Goal: Check status: Check status

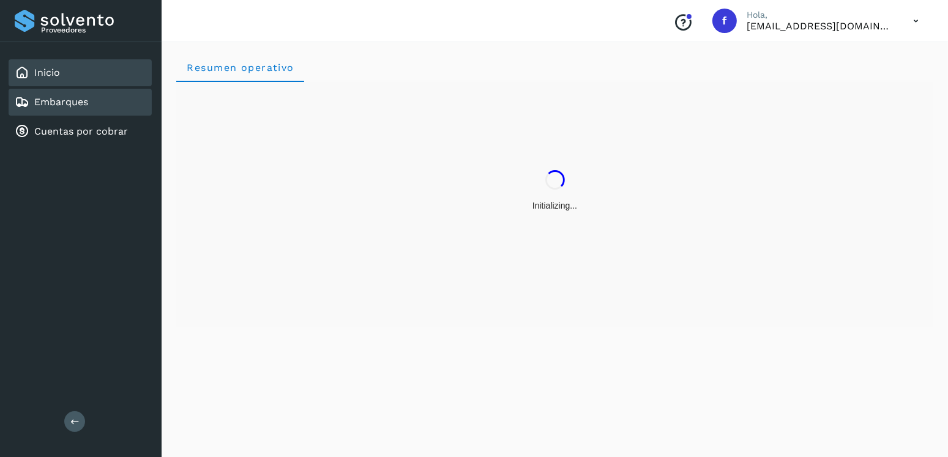
click at [65, 105] on link "Embarques" at bounding box center [61, 102] width 54 height 12
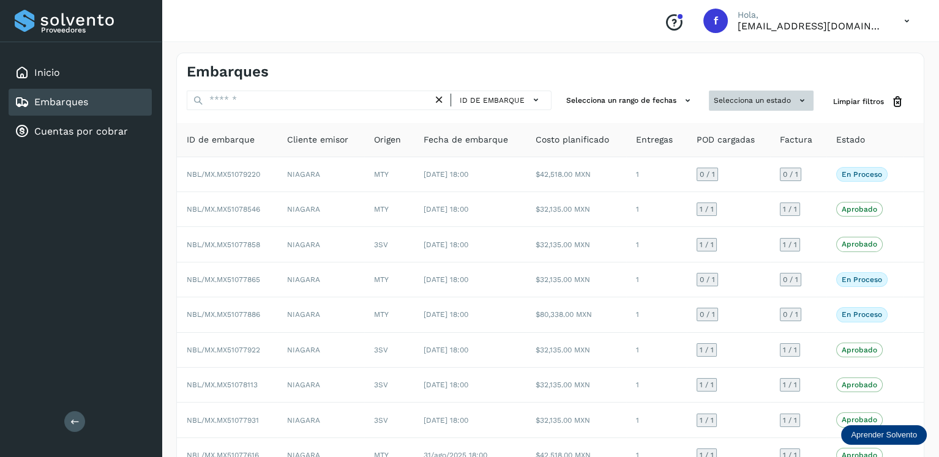
click at [785, 94] on button "Selecciona un estado" at bounding box center [761, 101] width 105 height 20
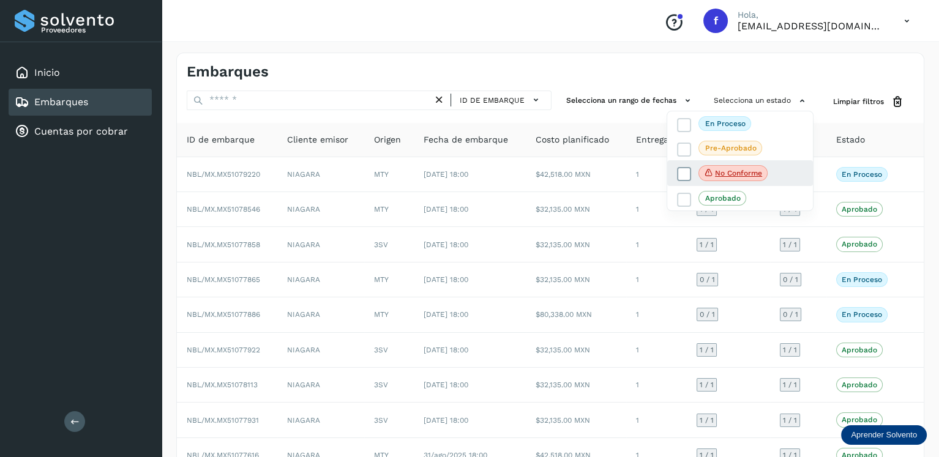
click at [691, 176] on label "No conforme" at bounding box center [722, 173] width 91 height 16
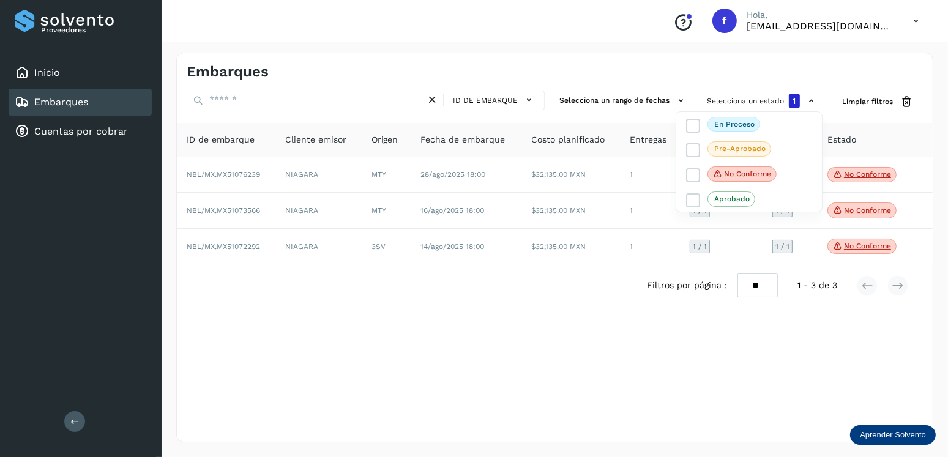
click at [457, 268] on div at bounding box center [474, 228] width 948 height 457
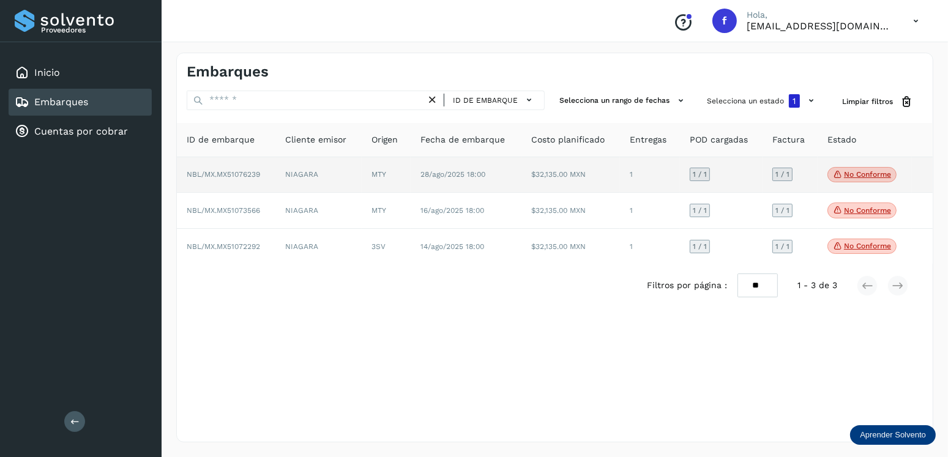
click at [863, 179] on span "No conforme" at bounding box center [862, 175] width 69 height 16
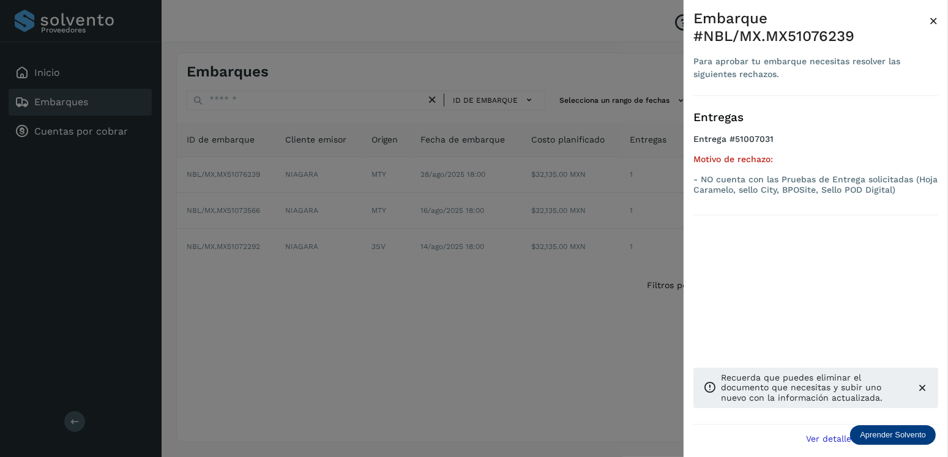
click at [519, 282] on div at bounding box center [474, 228] width 948 height 457
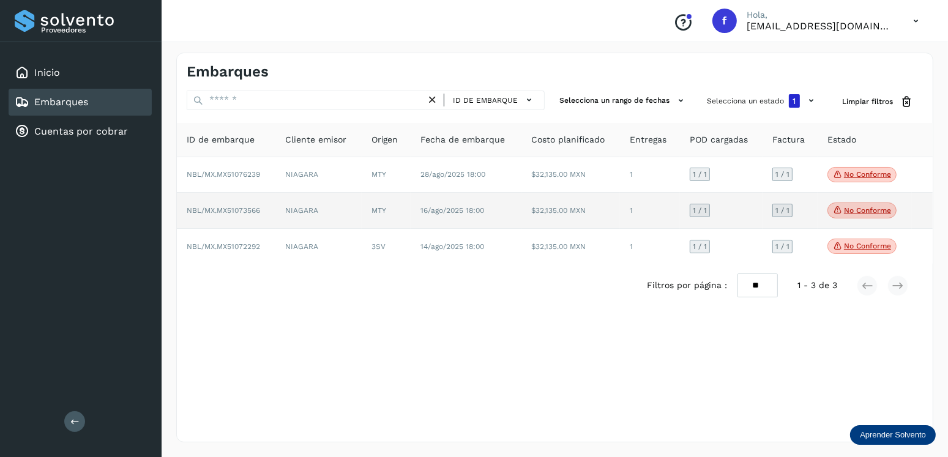
click at [885, 206] on p "No conforme" at bounding box center [867, 210] width 47 height 9
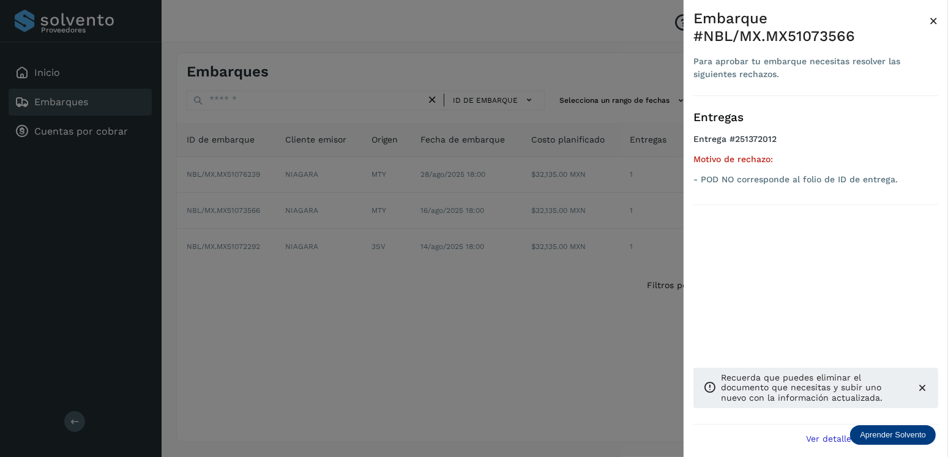
click at [470, 268] on div at bounding box center [474, 228] width 948 height 457
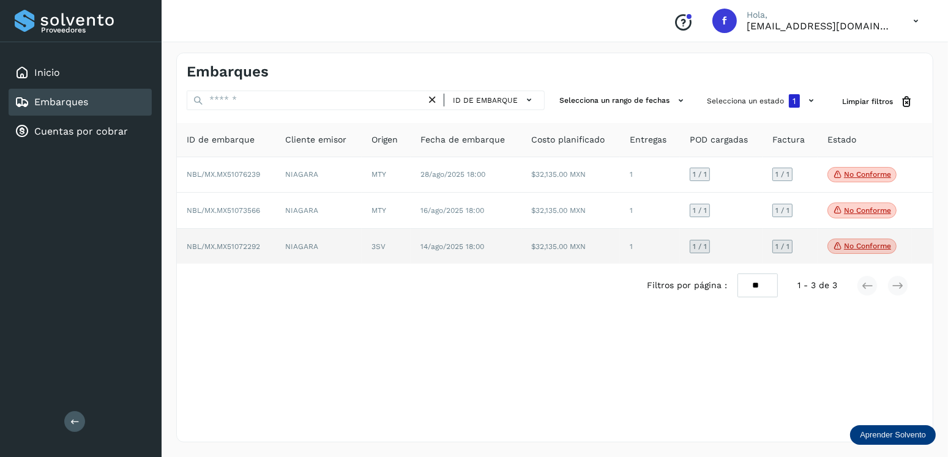
click at [849, 255] on td "No conforme Verifica el estado de la factura o entregas asociadas a este embarq…" at bounding box center [865, 247] width 94 height 36
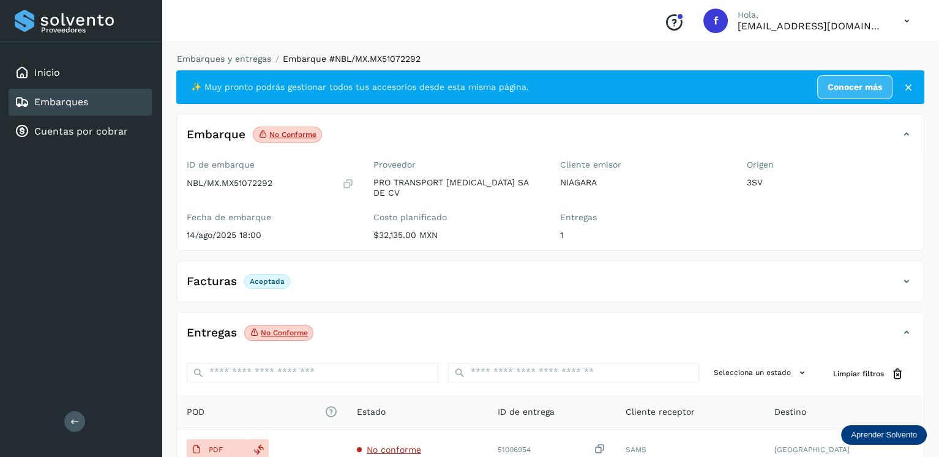
click at [102, 95] on div "Embarques" at bounding box center [80, 102] width 143 height 27
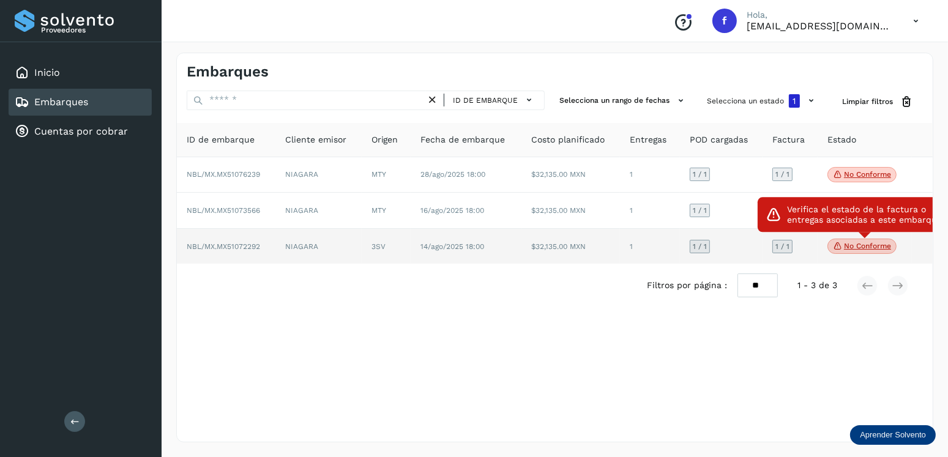
click at [869, 246] on p "No conforme" at bounding box center [867, 246] width 47 height 9
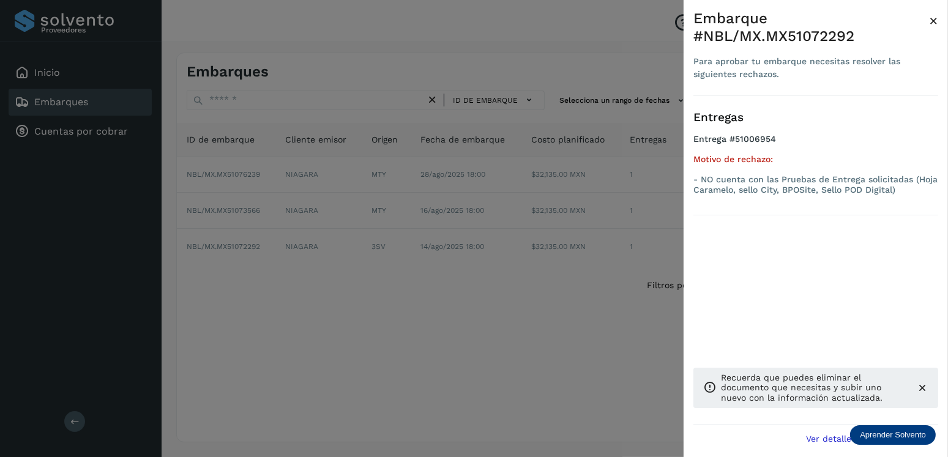
click at [341, 310] on div at bounding box center [474, 228] width 948 height 457
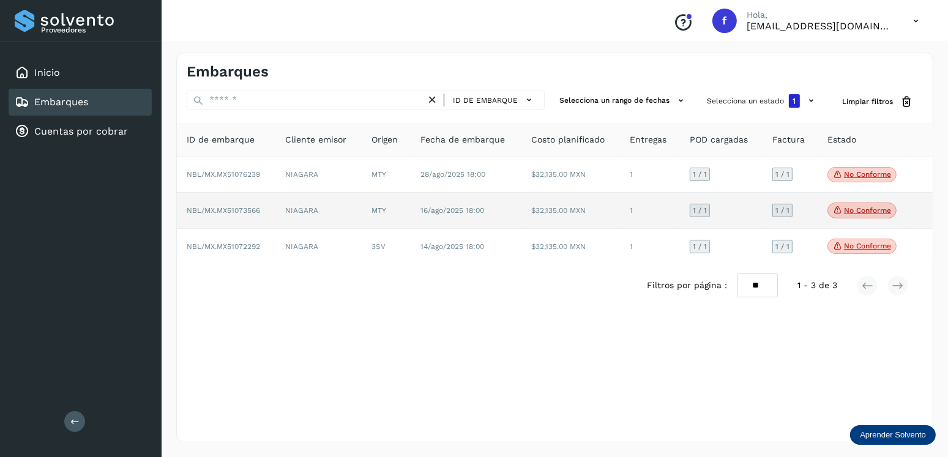
click at [406, 214] on td "MTY" at bounding box center [387, 211] width 50 height 36
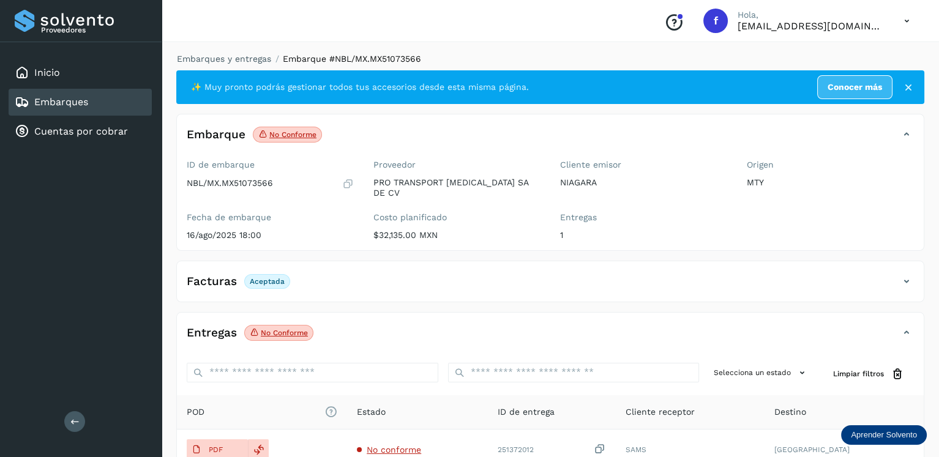
scroll to position [122, 0]
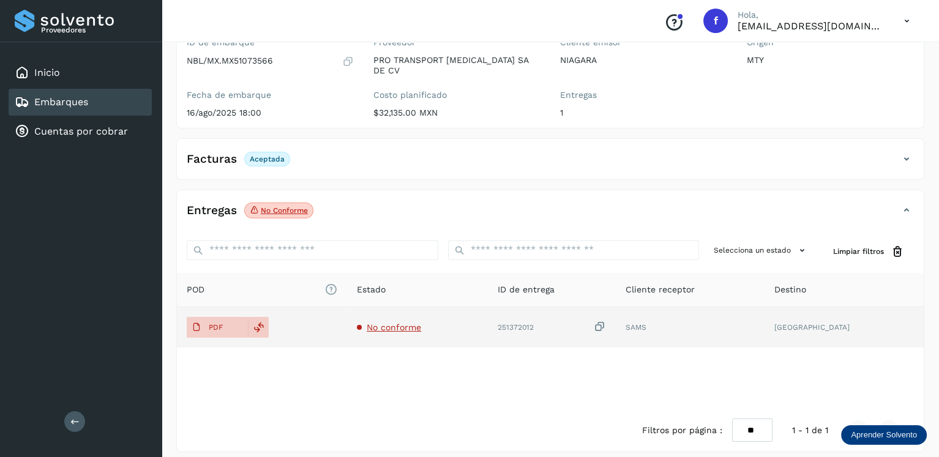
click at [403, 323] on span "No conforme" at bounding box center [394, 328] width 54 height 10
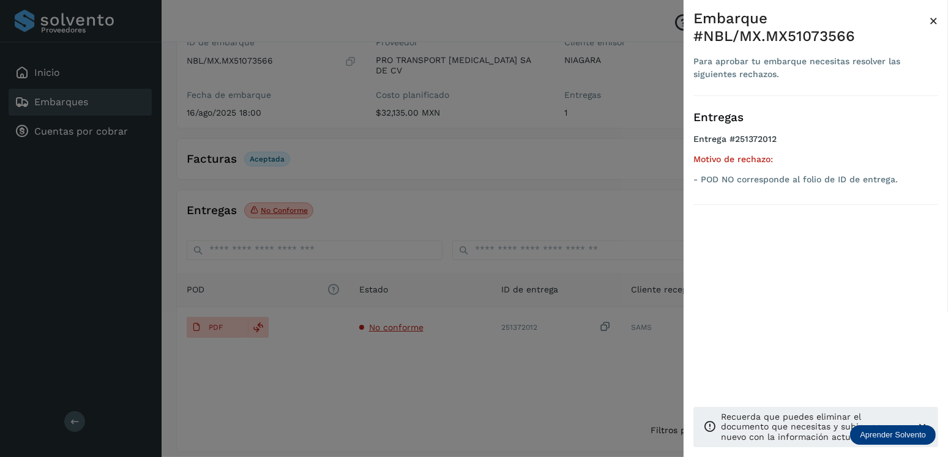
click at [559, 307] on div at bounding box center [474, 228] width 948 height 457
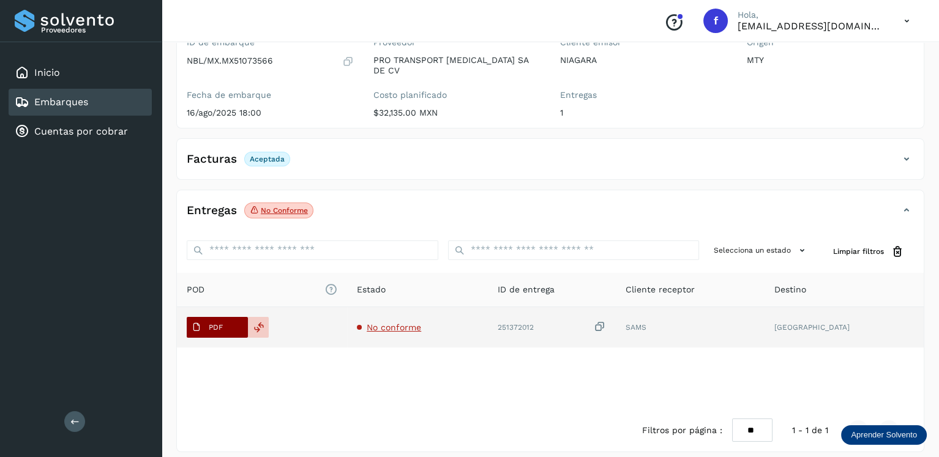
click at [209, 323] on p "PDF" at bounding box center [216, 327] width 14 height 9
click at [215, 323] on p "PDF" at bounding box center [216, 327] width 14 height 9
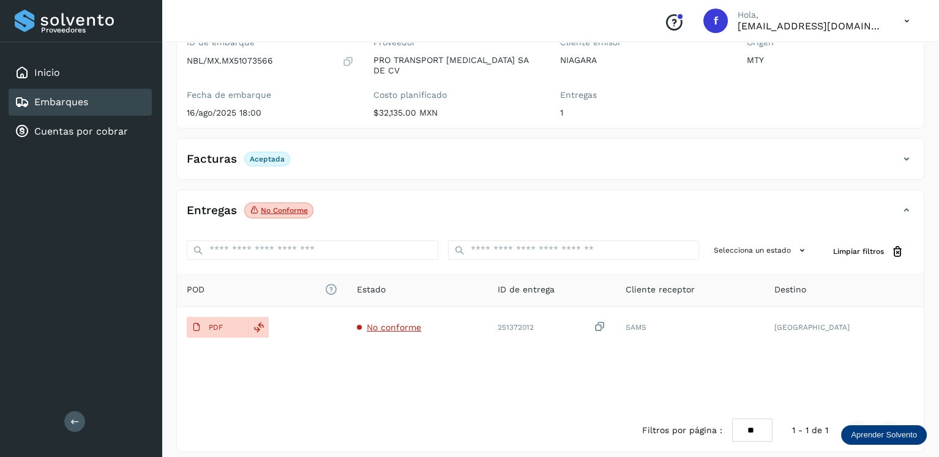
click at [103, 99] on div "Embarques" at bounding box center [80, 102] width 143 height 27
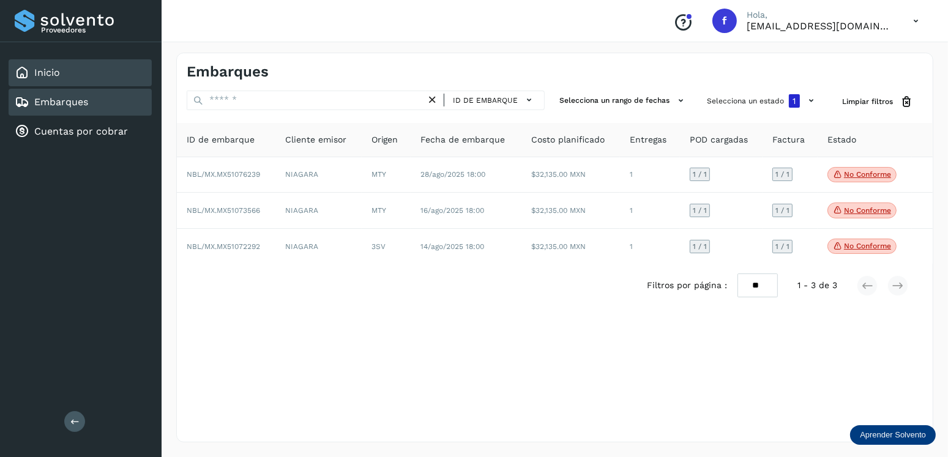
click at [101, 78] on div "Inicio" at bounding box center [80, 72] width 143 height 27
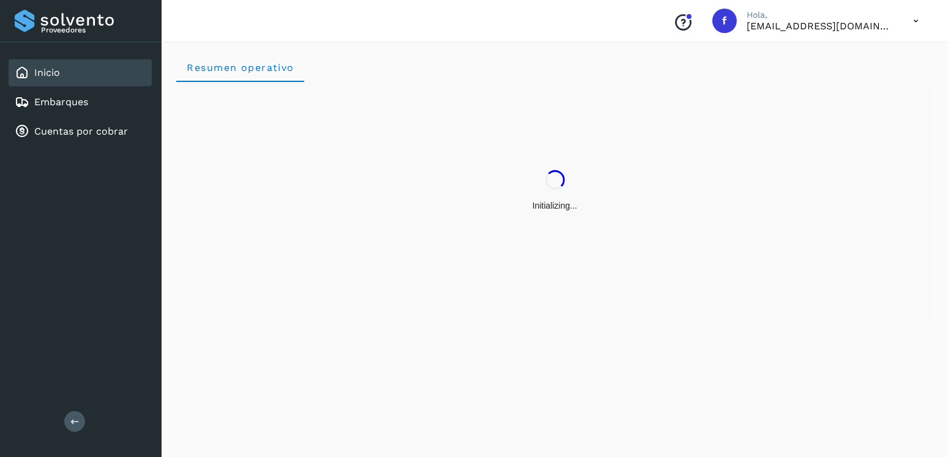
click at [915, 18] on icon at bounding box center [916, 21] width 25 height 25
click at [869, 59] on div "Cerrar sesión" at bounding box center [855, 54] width 146 height 23
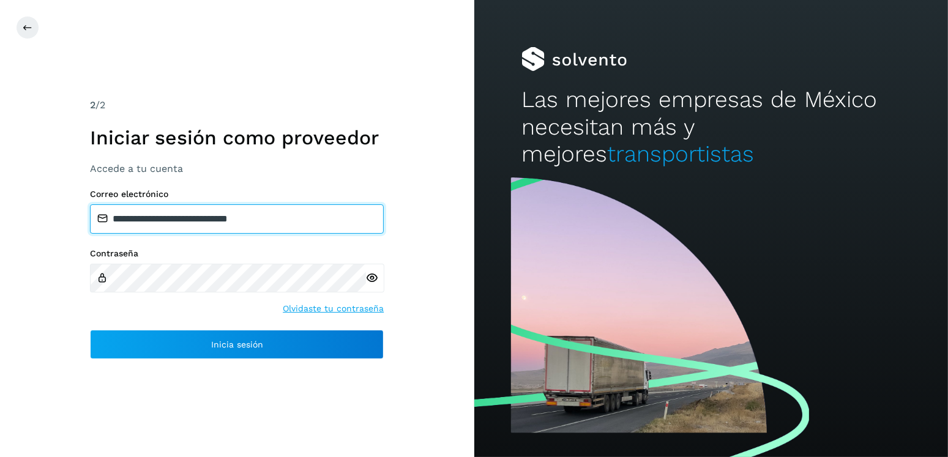
click at [180, 221] on input "**********" at bounding box center [237, 218] width 294 height 29
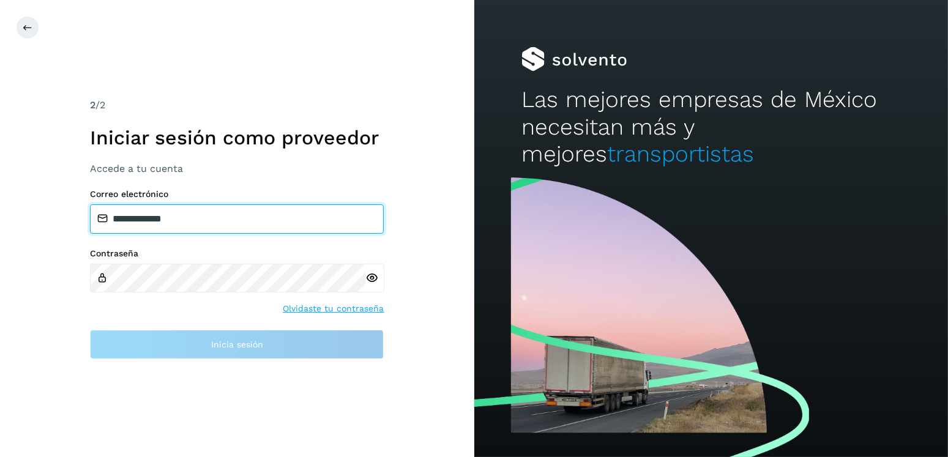
type input "**********"
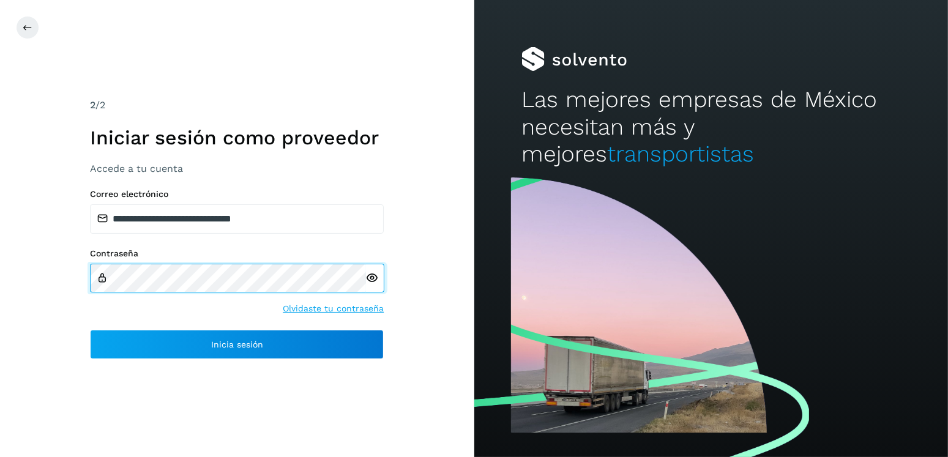
click at [33, 283] on div "**********" at bounding box center [237, 228] width 474 height 457
